Goal: Complete application form

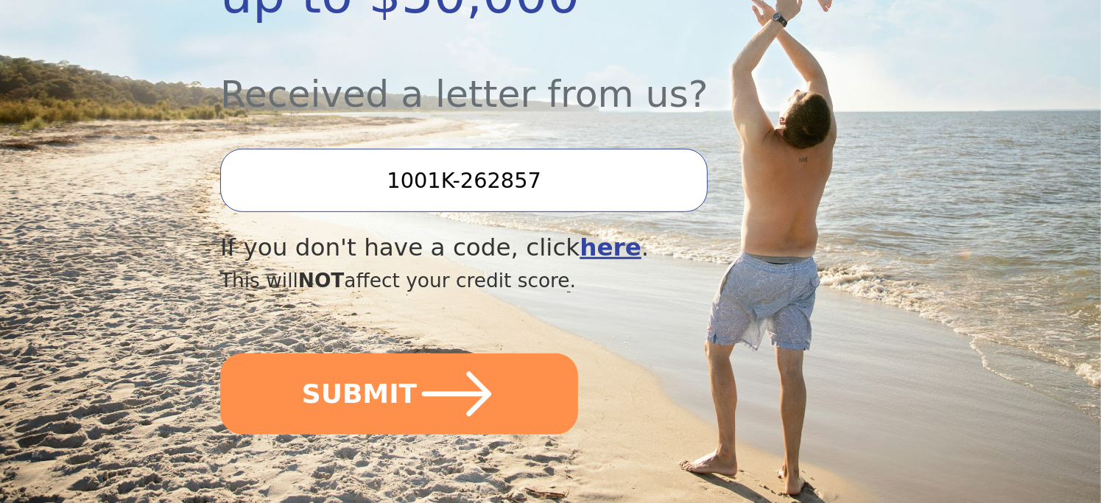
scroll to position [515, 0]
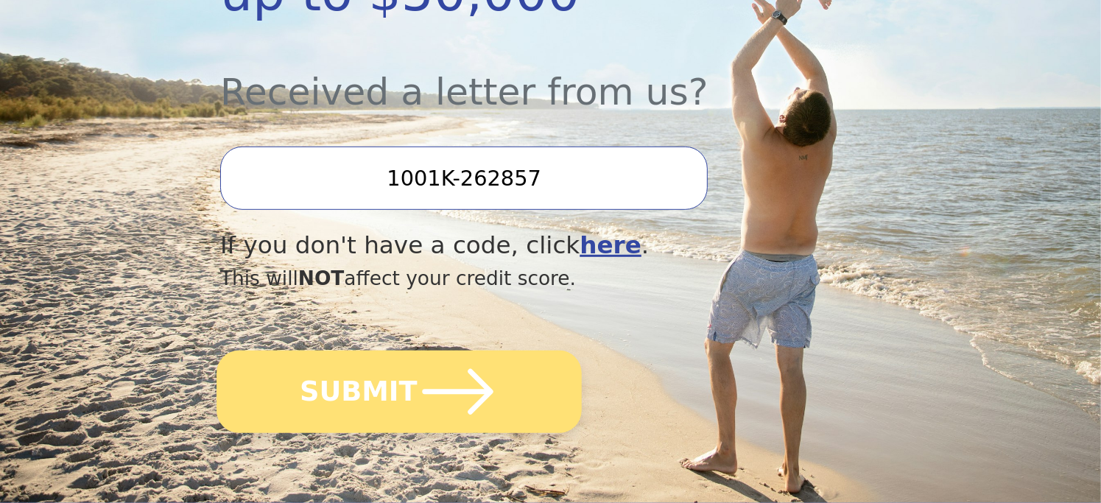
click at [443, 369] on icon "submit" at bounding box center [458, 392] width 71 height 46
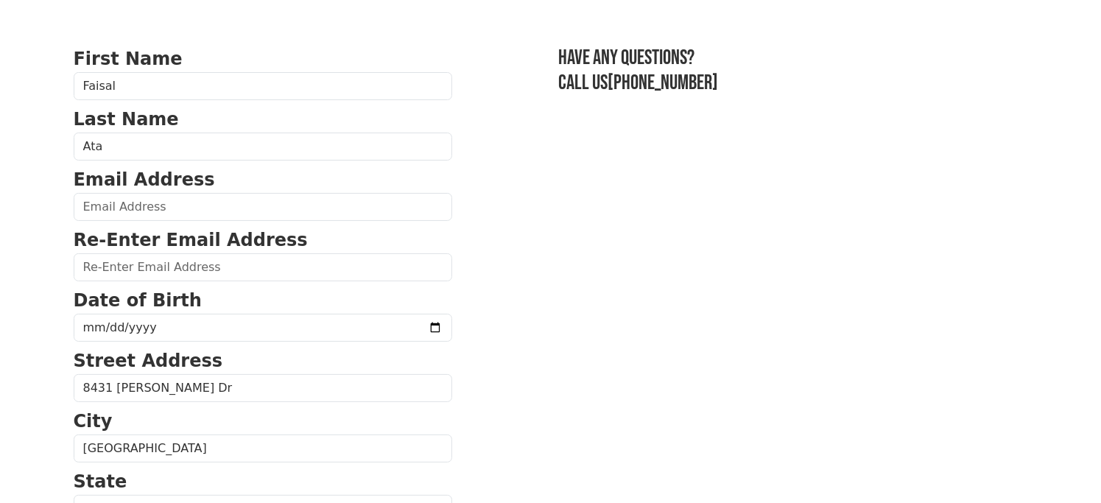
scroll to position [74, 0]
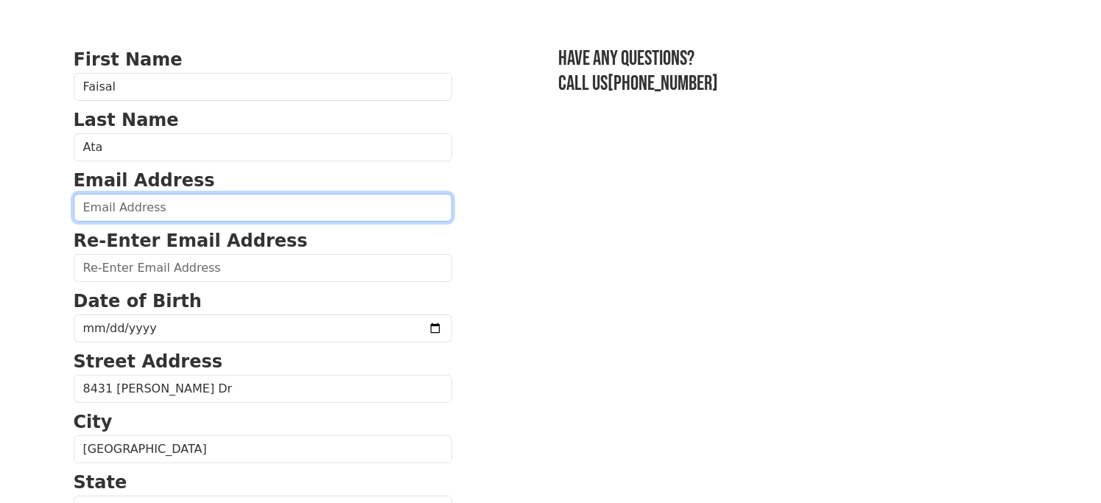
click at [108, 206] on input "email" at bounding box center [263, 208] width 379 height 28
type input "faisalata1@gmail.com"
type input "(708) 248-0532"
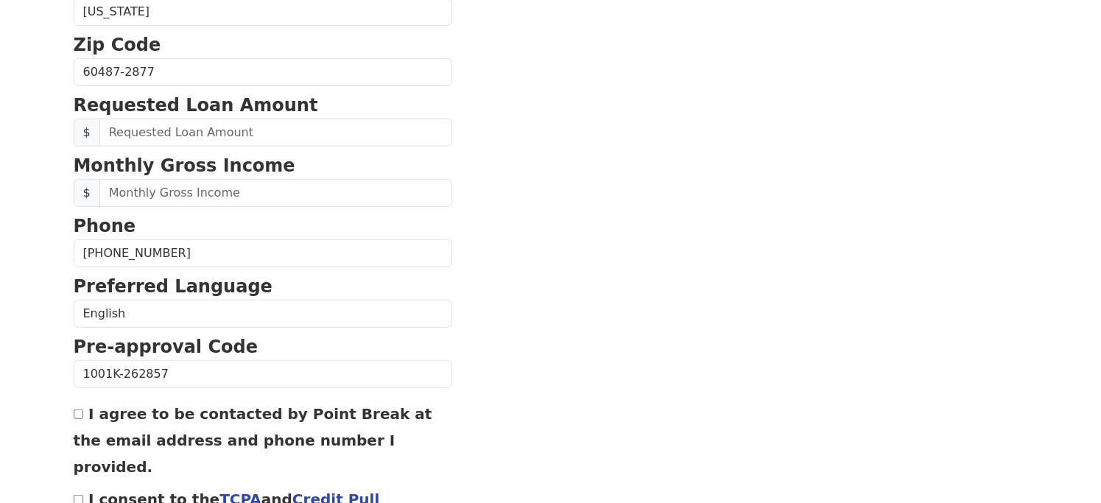
scroll to position [667, 0]
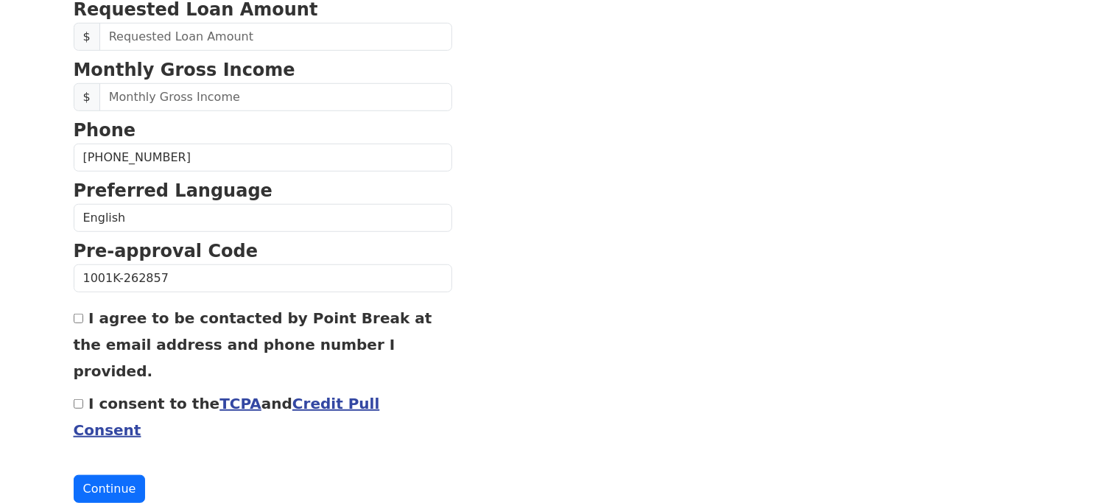
click at [78, 316] on input "I agree to be contacted by Point Break at the email address and phone number I …" at bounding box center [79, 319] width 10 height 10
checkbox input "true"
click at [80, 399] on input "I consent to the TCPA and Credit Pull Consent" at bounding box center [79, 404] width 10 height 10
checkbox input "true"
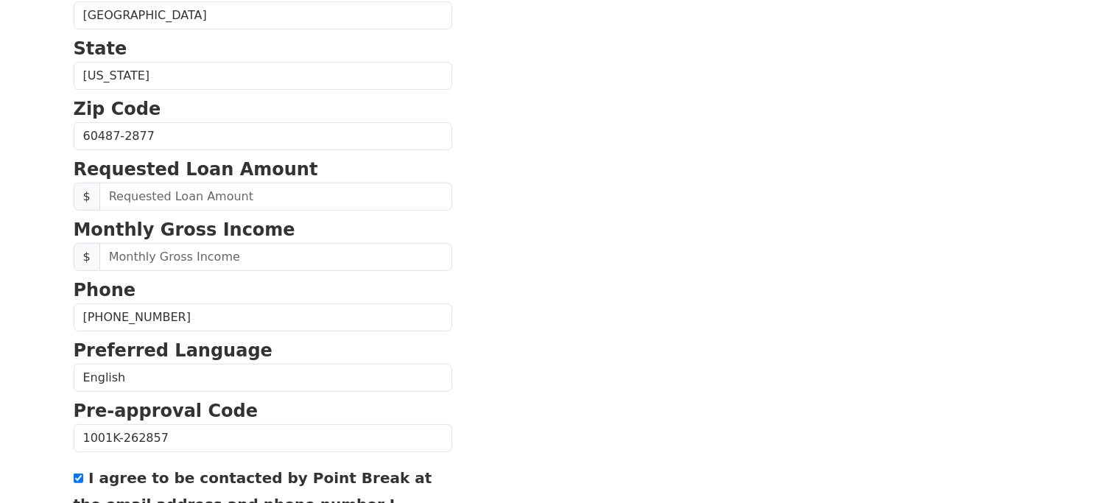
scroll to position [299, 0]
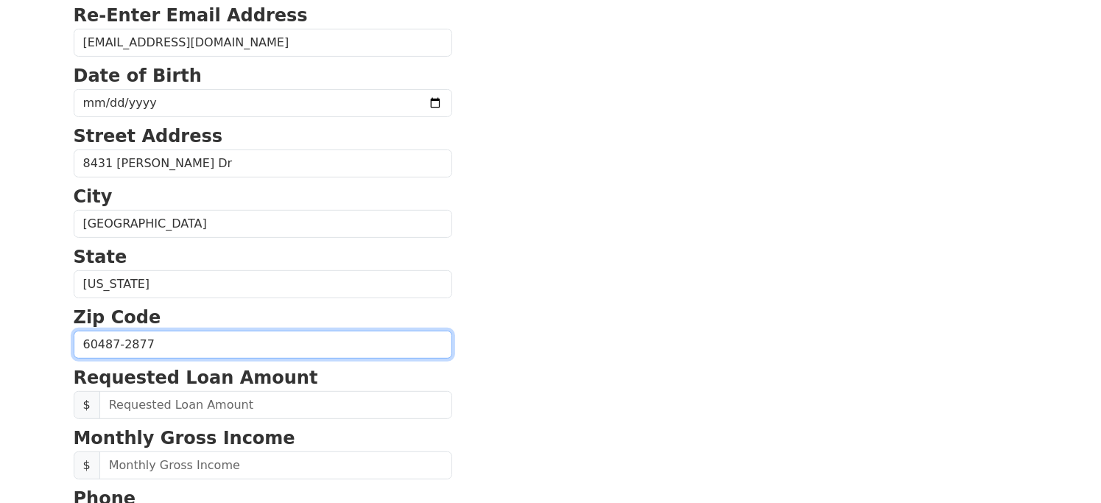
click at [153, 339] on input "60487-2877" at bounding box center [263, 345] width 379 height 28
type input "60487"
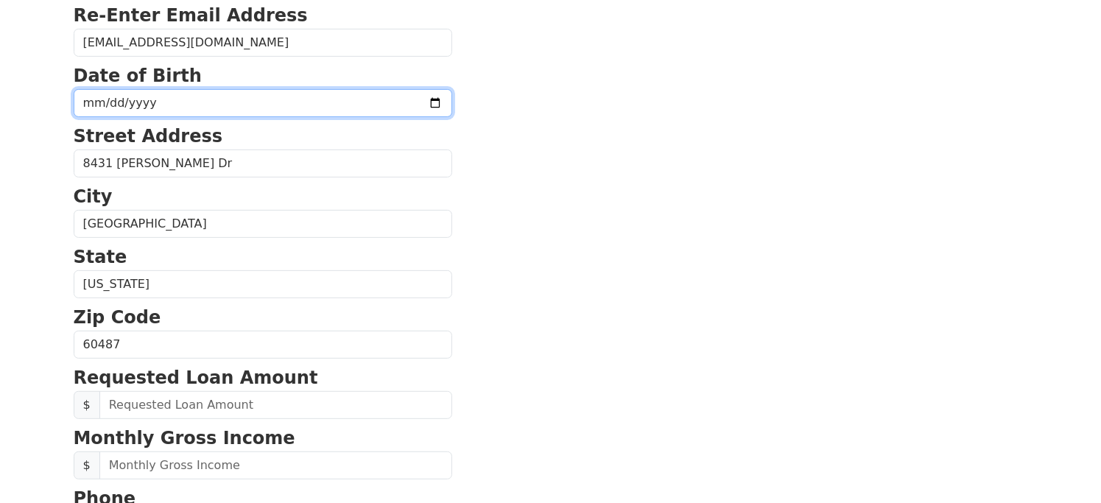
click at [106, 95] on input "date" at bounding box center [263, 103] width 379 height 28
type input "1963-10-27"
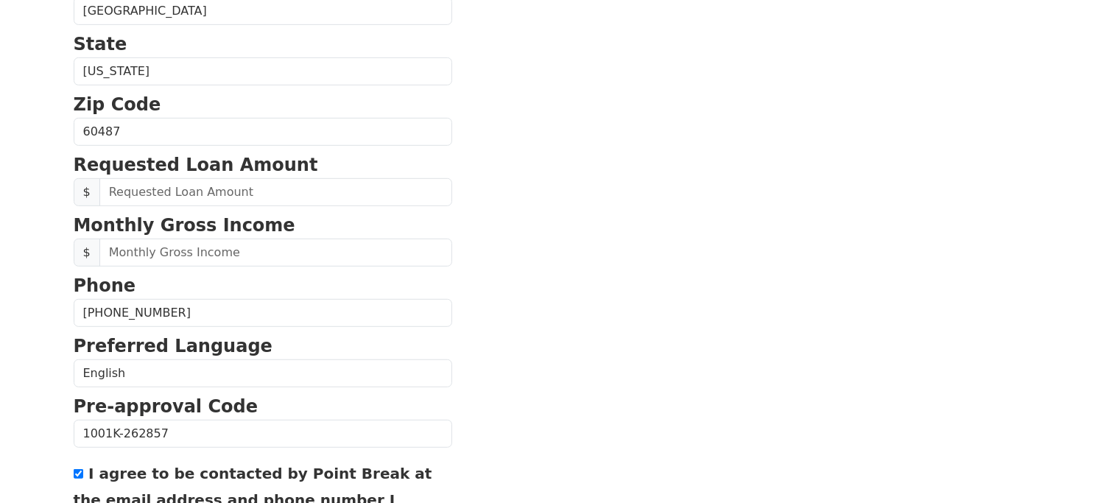
scroll to position [667, 0]
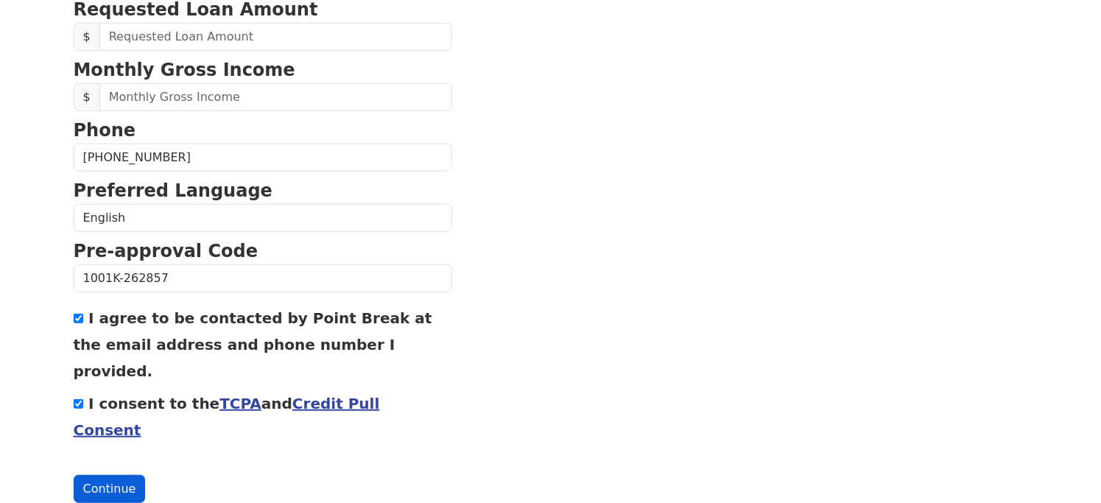
click at [120, 475] on button "Continue" at bounding box center [110, 489] width 72 height 28
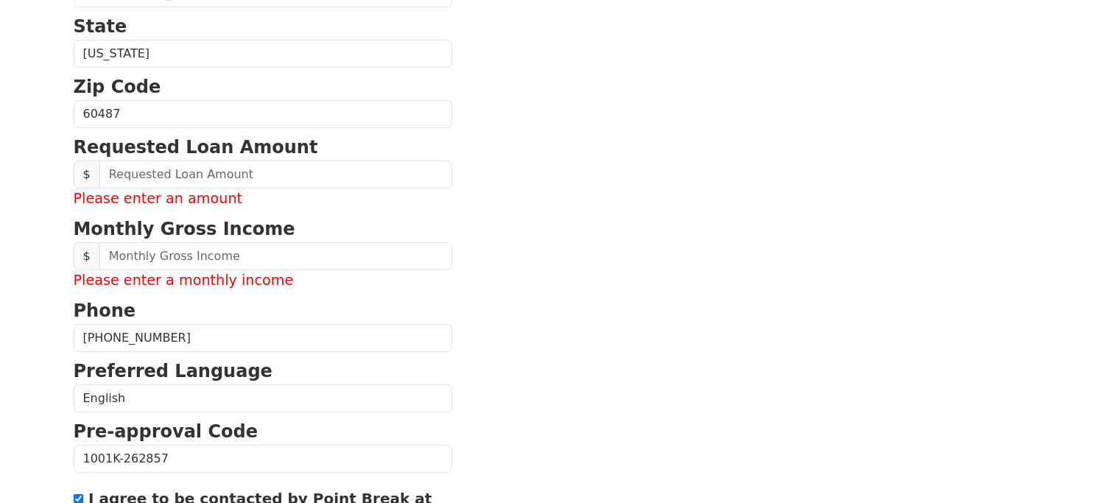
scroll to position [520, 0]
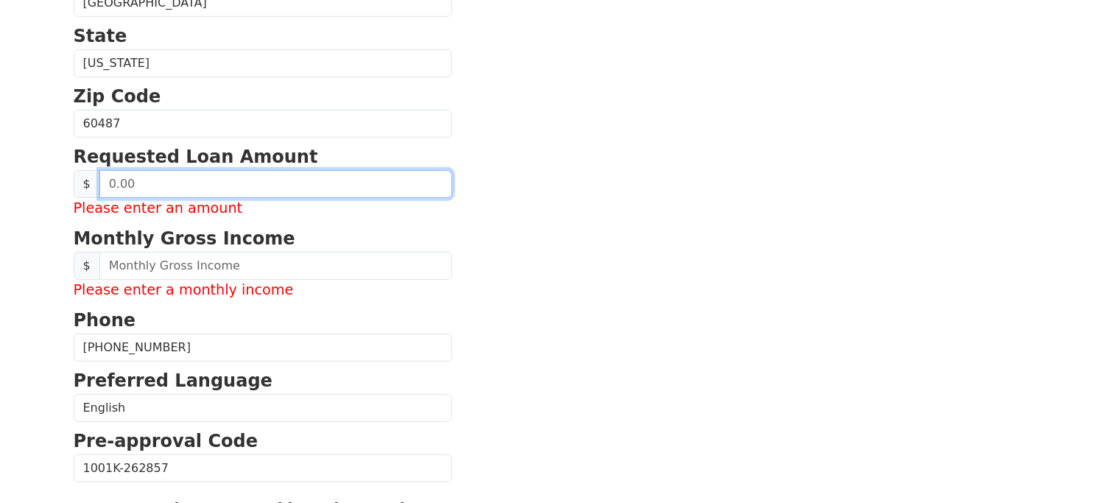
click at [135, 184] on input "text" at bounding box center [275, 184] width 353 height 28
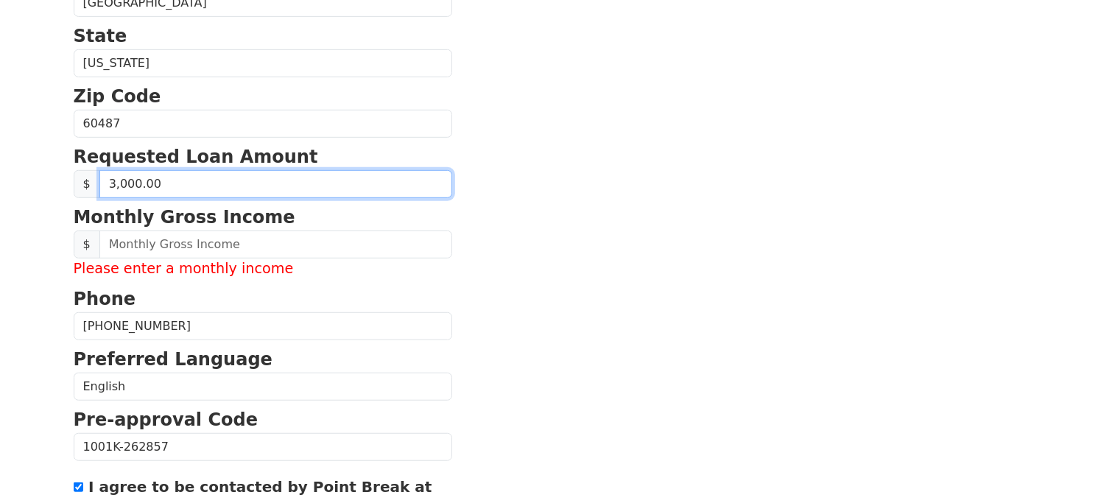
type input "30,000.00"
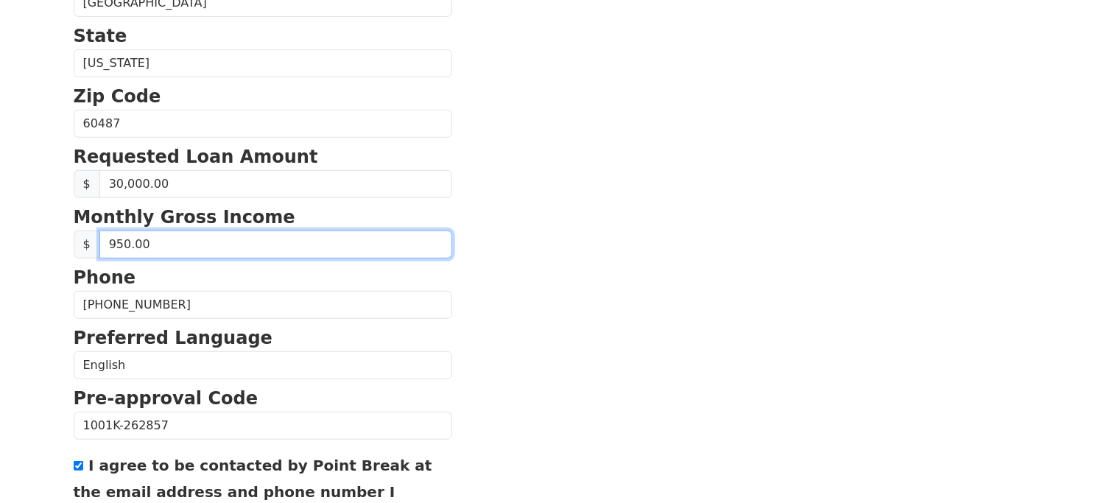
type input "9,500.00"
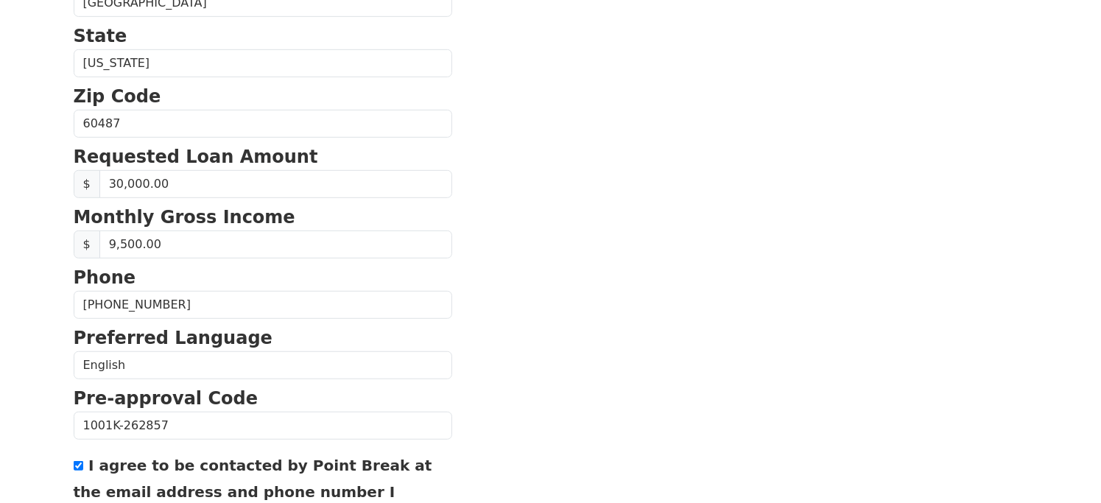
click at [665, 379] on section "First Name Faisal Last Name Ata Email Address faisalata1@gmail.com Re-Enter Ema…" at bounding box center [551, 125] width 954 height 1050
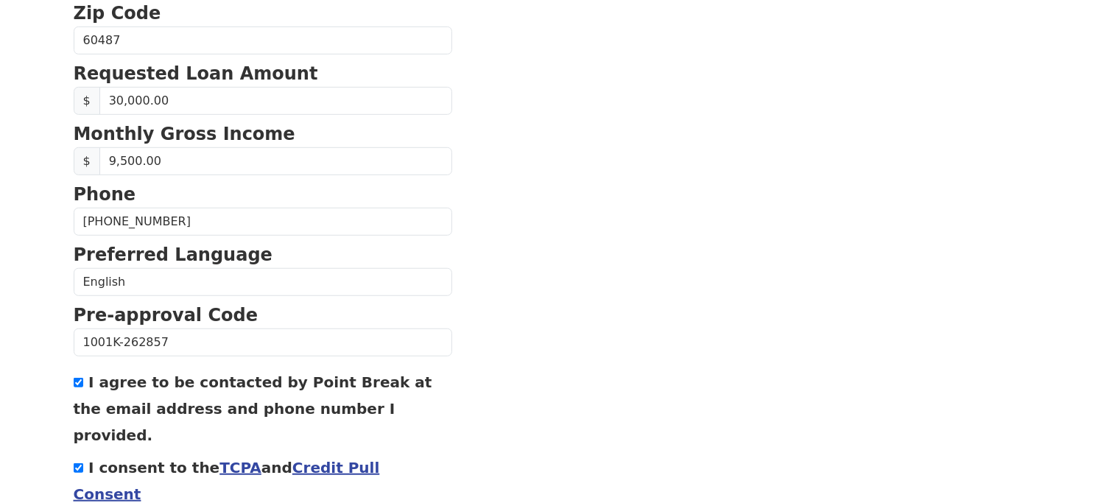
scroll to position [667, 0]
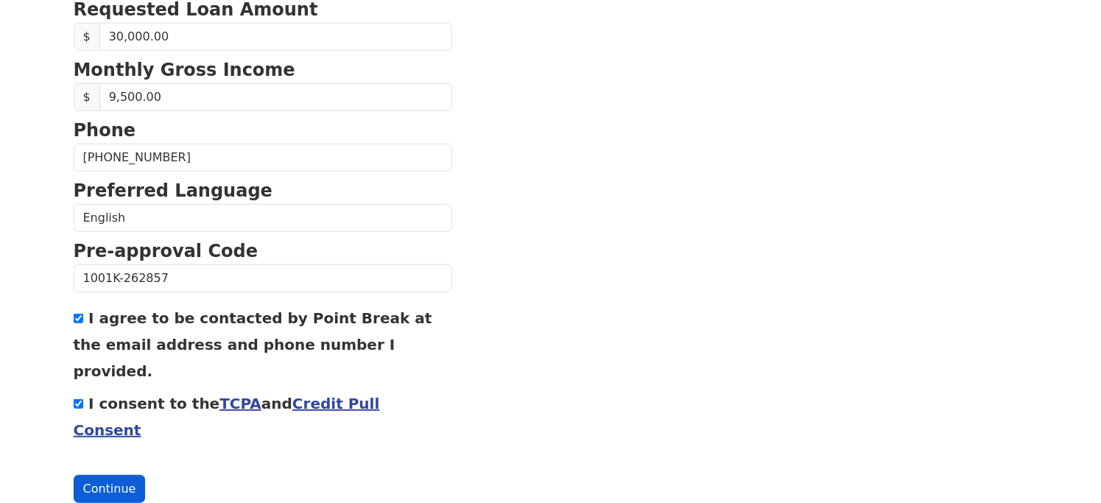
click at [104, 475] on button "Continue" at bounding box center [110, 489] width 72 height 28
